Goal: Information Seeking & Learning: Find contact information

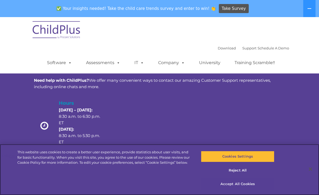
click at [252, 183] on button "Accept All Cookies" at bounding box center [237, 183] width 73 height 11
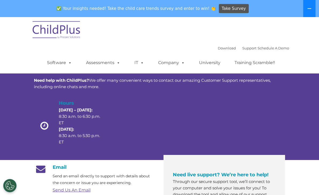
click at [309, 8] on icon at bounding box center [310, 8] width 4 height 1
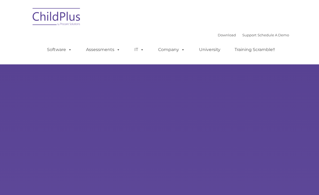
type input ""
select select "MEDIUM"
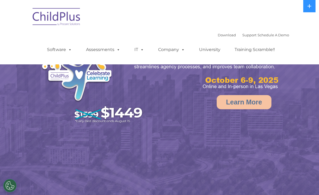
select select "MEDIUM"
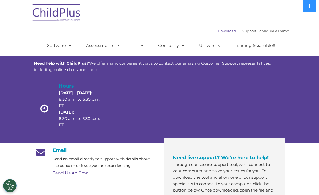
click at [218, 29] on link "Download" at bounding box center [227, 31] width 18 height 4
click at [318, 81] on div "Customer Support Need help with ChildPlus? We offer many convenient ways to con…" at bounding box center [159, 81] width 319 height 124
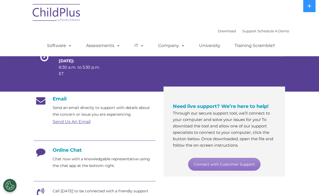
scroll to position [51, 0]
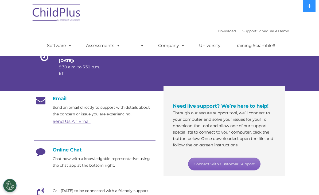
click at [247, 165] on link "Connect with Customer Support" at bounding box center [224, 164] width 72 height 13
